Goal: Information Seeking & Learning: Learn about a topic

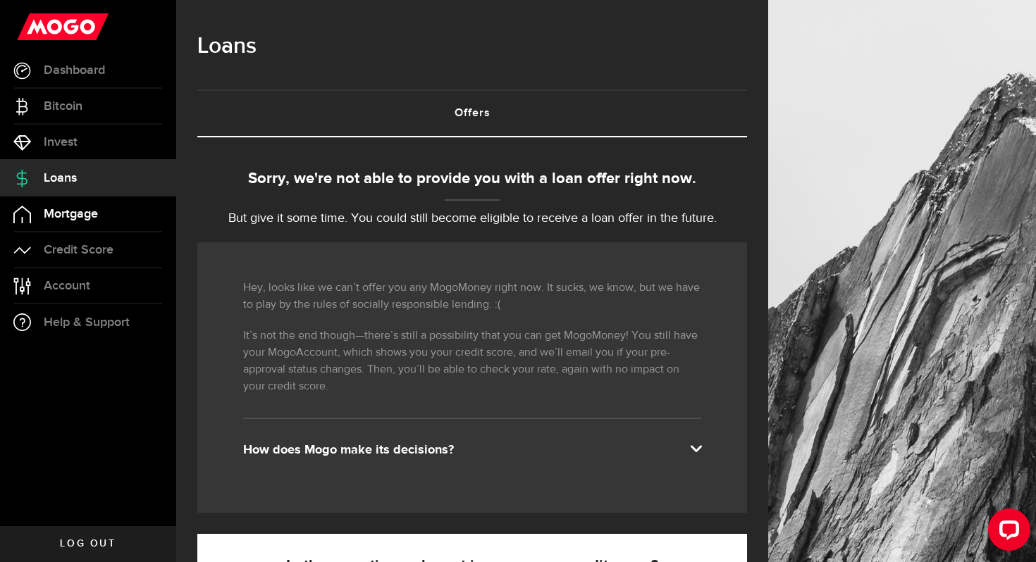
click at [97, 211] on span "Mortgage" at bounding box center [71, 214] width 54 height 13
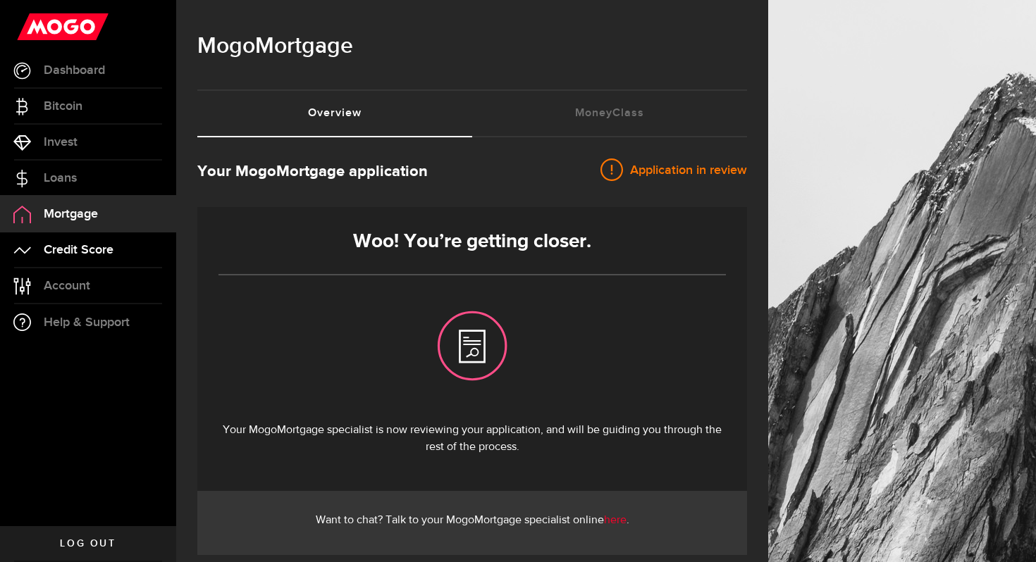
click at [104, 244] on span "Credit Score" at bounding box center [79, 250] width 70 height 13
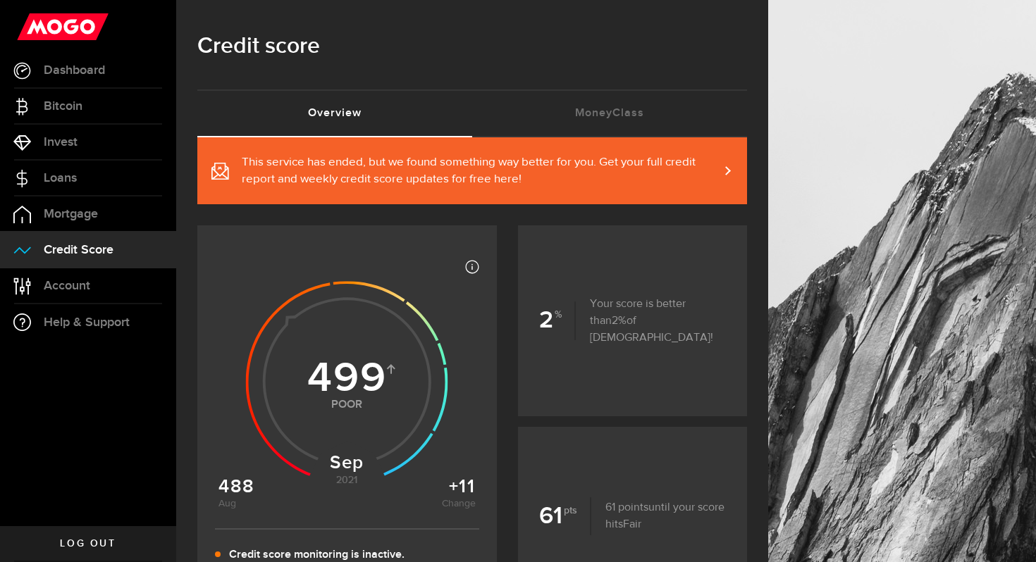
click at [622, 187] on span "This service has ended, but we found something way better for you. Get your ful…" at bounding box center [480, 171] width 477 height 34
click at [96, 288] on link "Account Compte" at bounding box center [88, 286] width 176 height 35
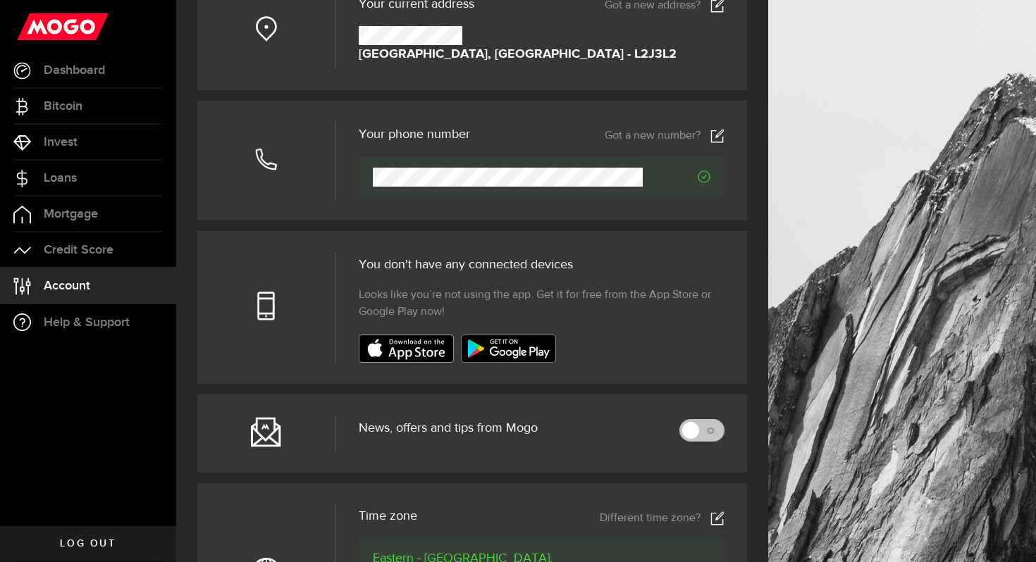
scroll to position [650, 0]
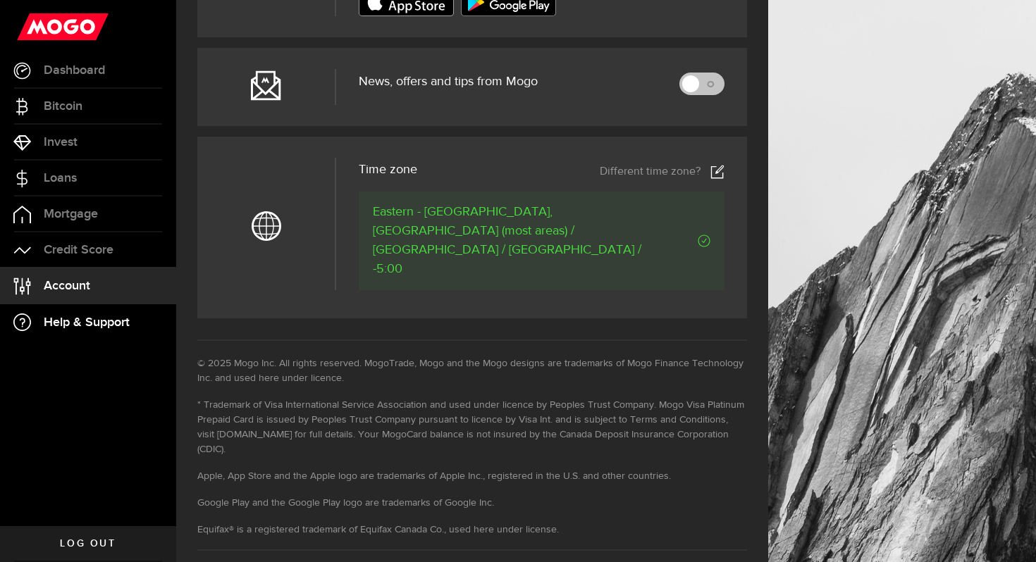
click at [101, 316] on span "Help & Support" at bounding box center [87, 322] width 86 height 13
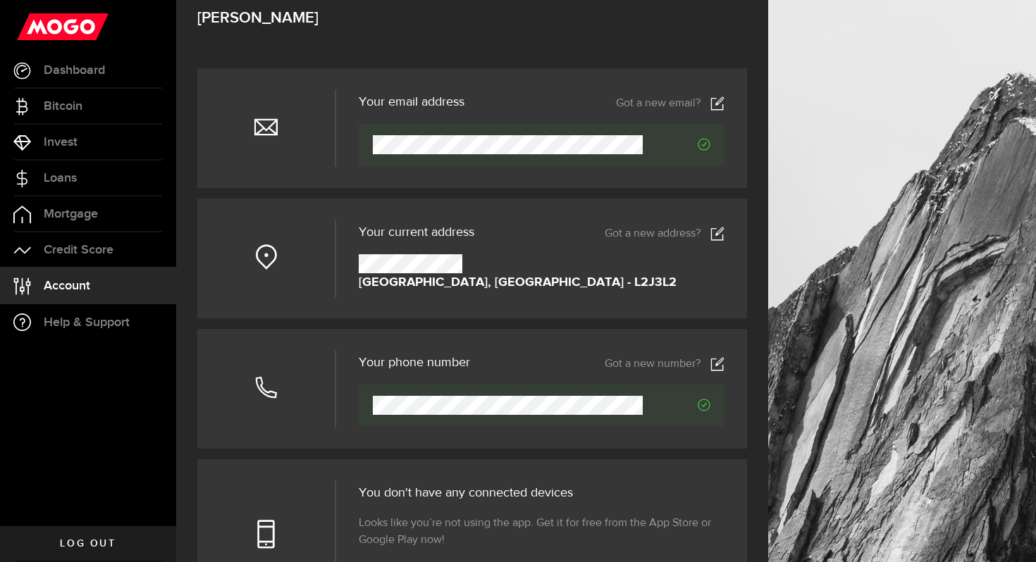
scroll to position [0, 0]
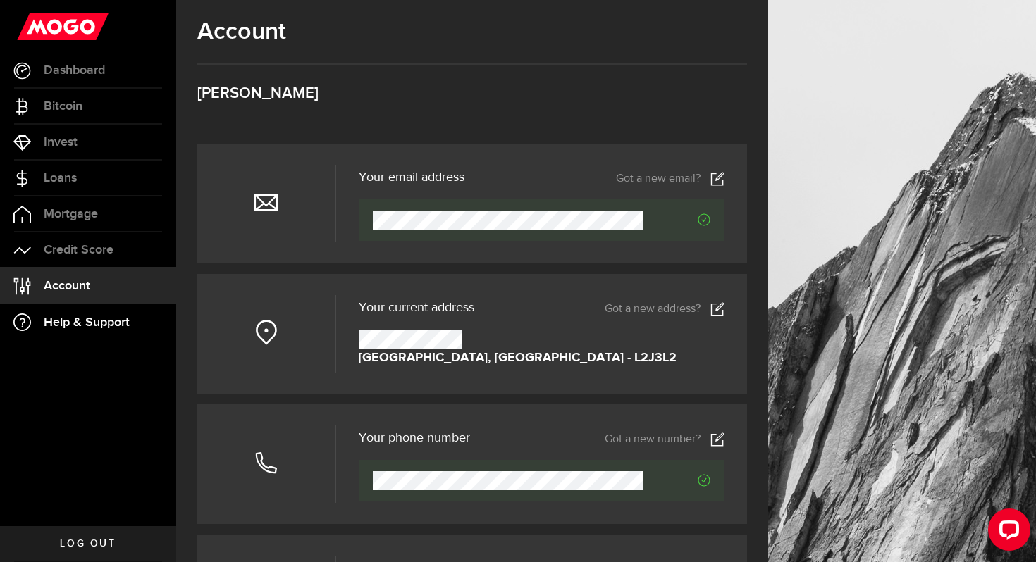
click at [130, 321] on link "Help & Support" at bounding box center [88, 322] width 176 height 36
click at [103, 253] on span "Credit Score" at bounding box center [79, 250] width 70 height 13
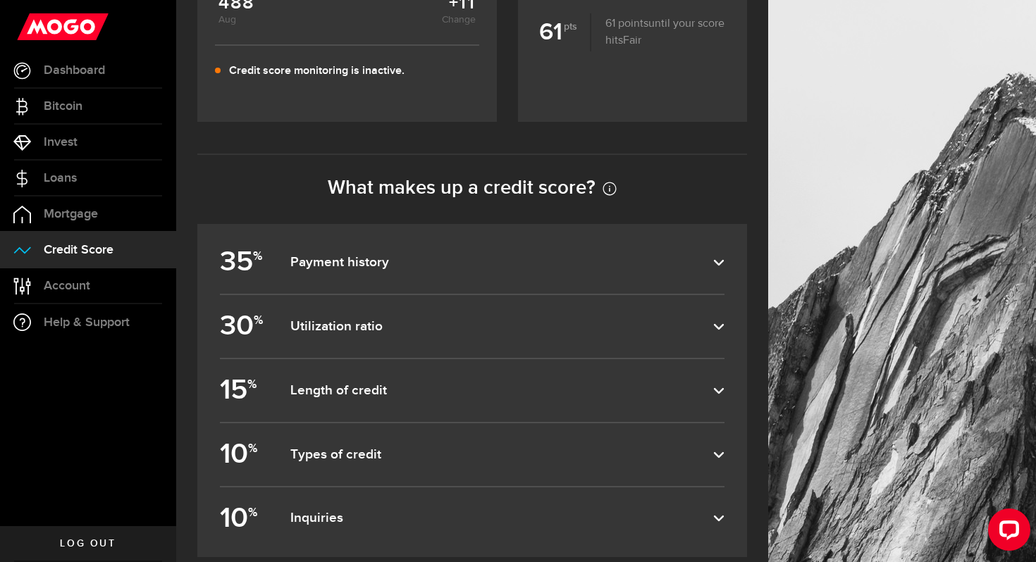
scroll to position [610, 0]
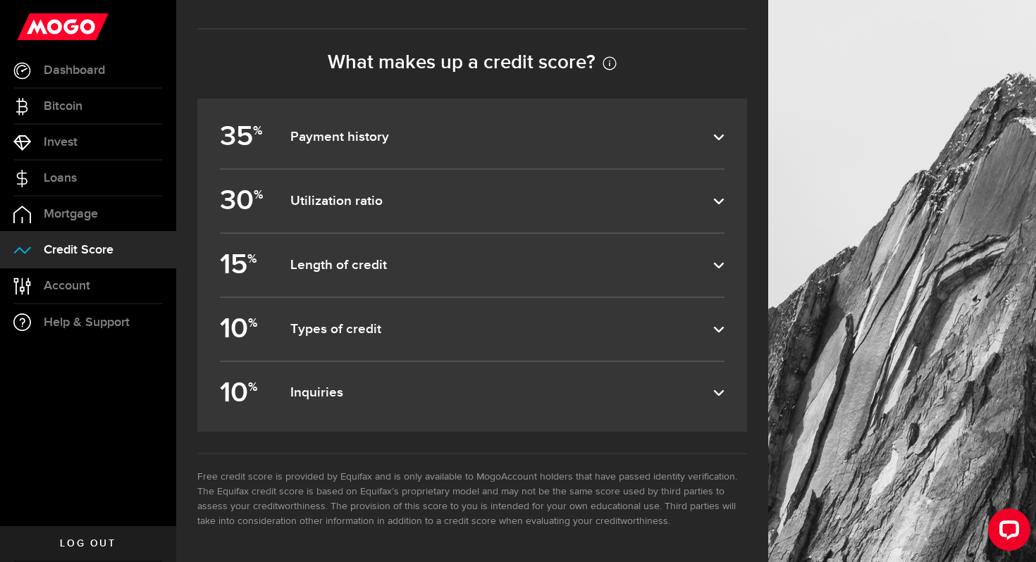
click at [603, 143] on dfn "Payment history" at bounding box center [501, 137] width 423 height 17
click at [0, 0] on input "35 % Payment history" at bounding box center [0, 0] width 0 height 0
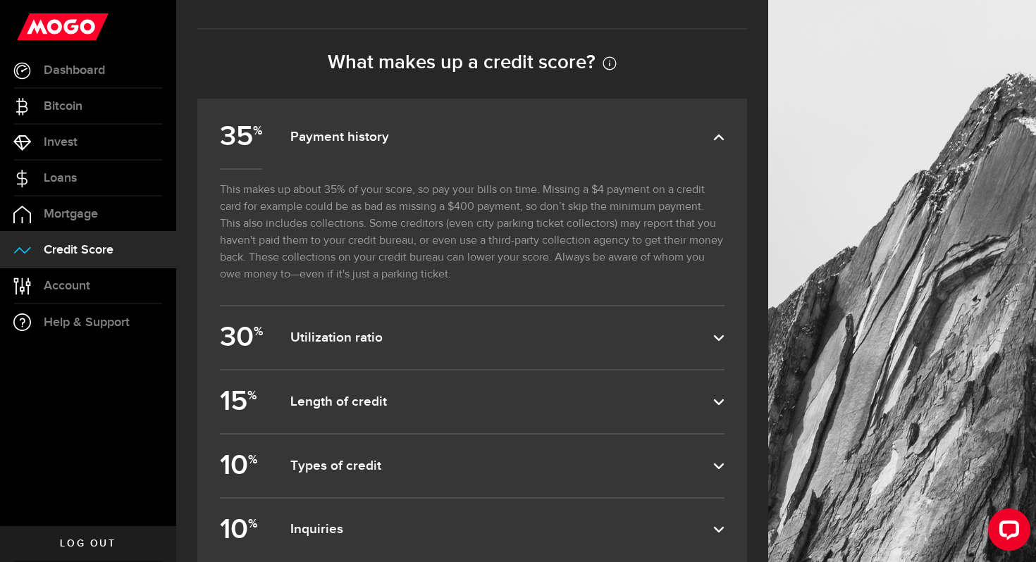
click at [603, 143] on dfn "Payment history" at bounding box center [501, 137] width 423 height 17
click at [0, 0] on input "35 % Payment history" at bounding box center [0, 0] width 0 height 0
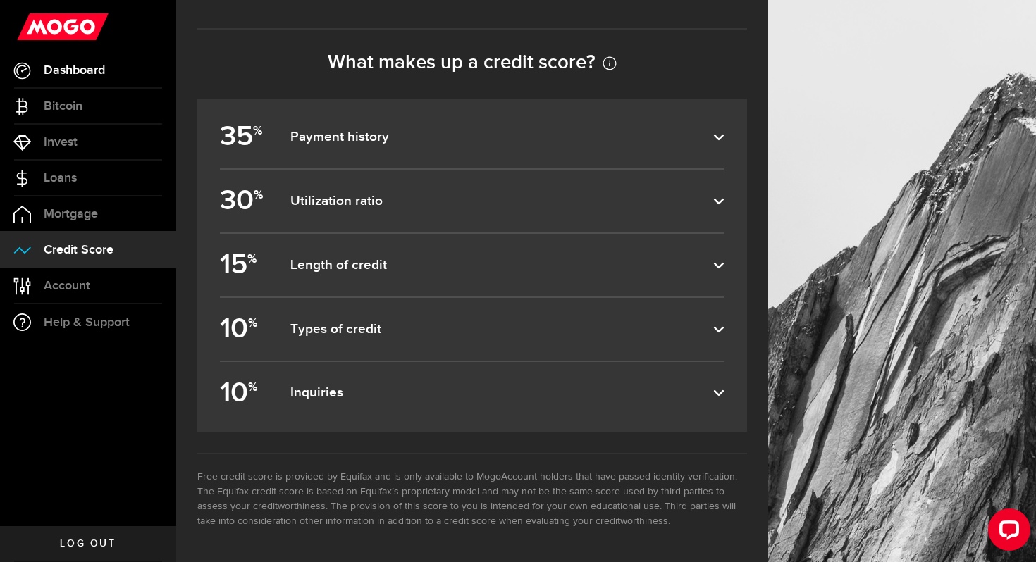
click at [95, 75] on span "Dashboard" at bounding box center [74, 70] width 61 height 13
